Goal: Check status

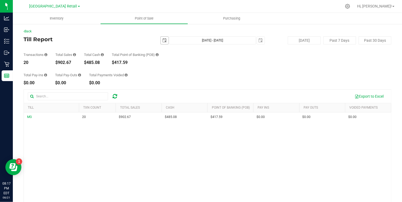
click at [163, 40] on span "select" at bounding box center [164, 40] width 4 height 4
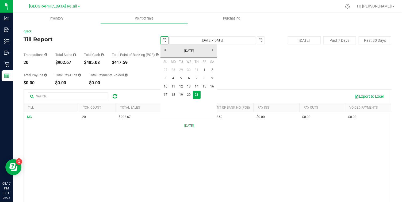
scroll to position [0, 13]
click at [165, 93] on link "17" at bounding box center [166, 95] width 8 height 8
type input "2025-08-17"
type input "Aug 17, 2025 - Aug 21, 2025"
